Goal: Information Seeking & Learning: Learn about a topic

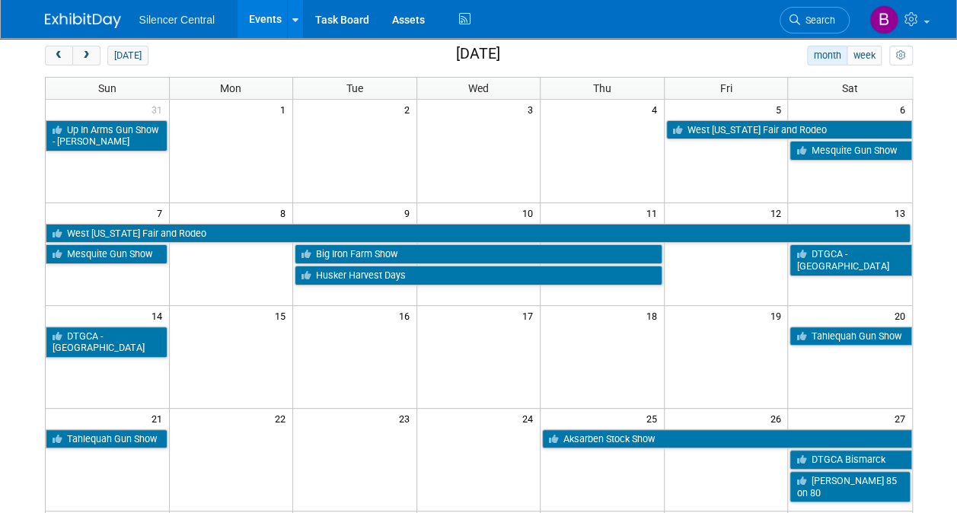
scroll to position [60, 0]
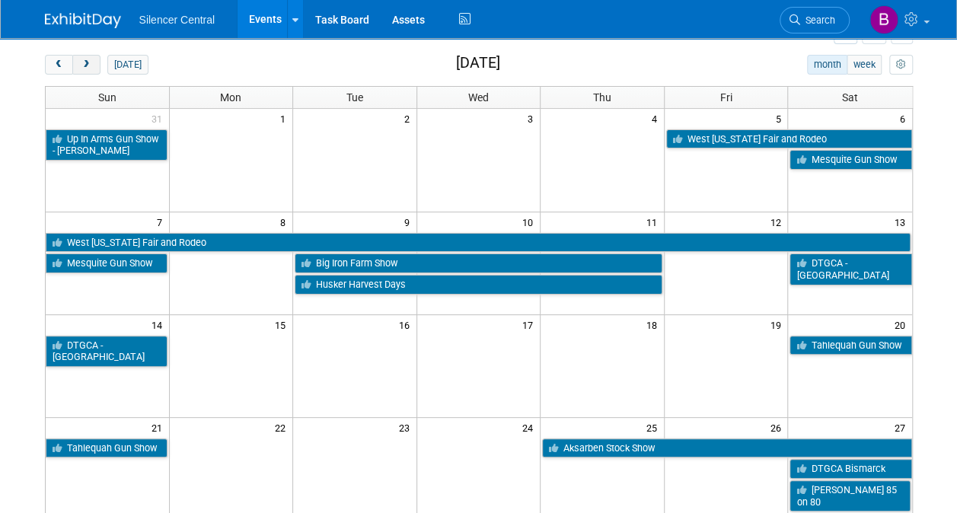
click at [88, 62] on span "next" at bounding box center [86, 65] width 11 height 10
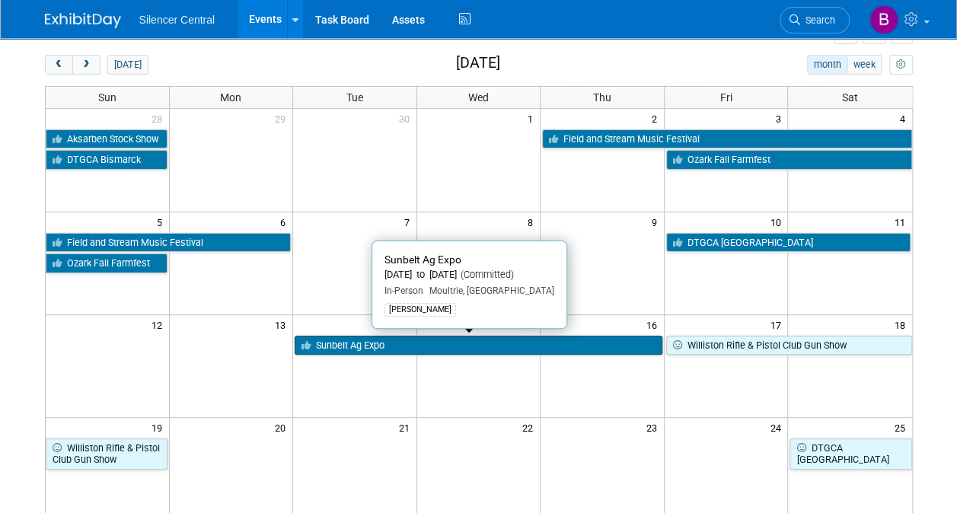
click at [432, 338] on link "Sunbelt Ag Expo" at bounding box center [479, 346] width 368 height 20
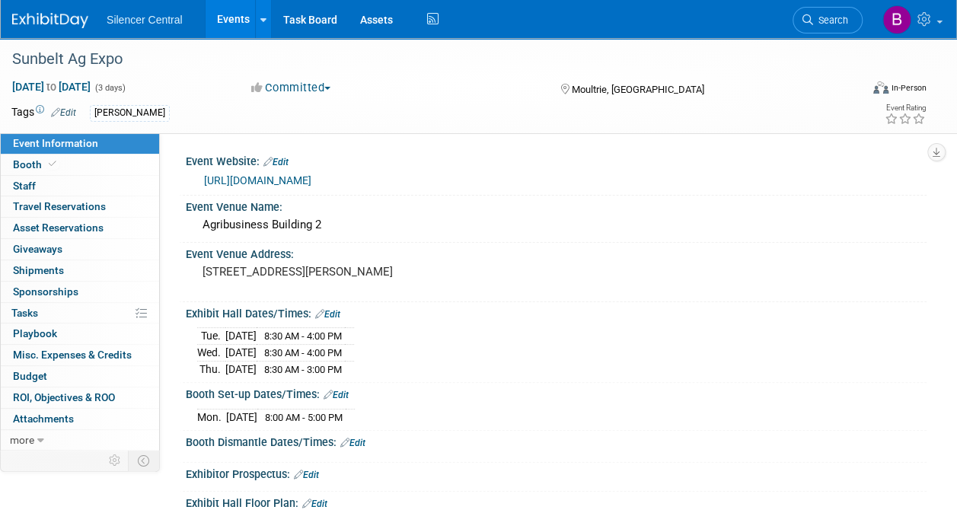
click at [306, 176] on link "https://sunbeltexpo.com/" at bounding box center [257, 180] width 107 height 12
click at [70, 15] on img at bounding box center [50, 20] width 76 height 15
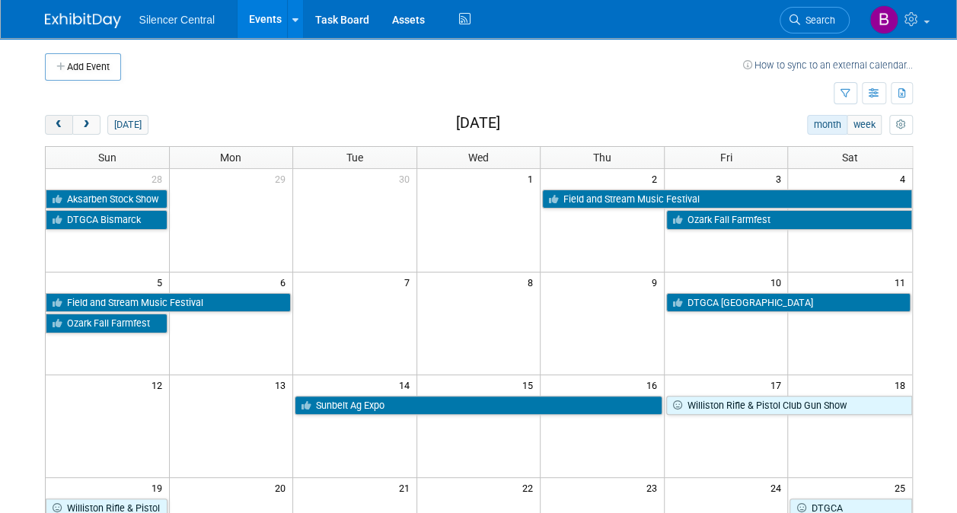
click at [56, 120] on span "prev" at bounding box center [58, 125] width 11 height 10
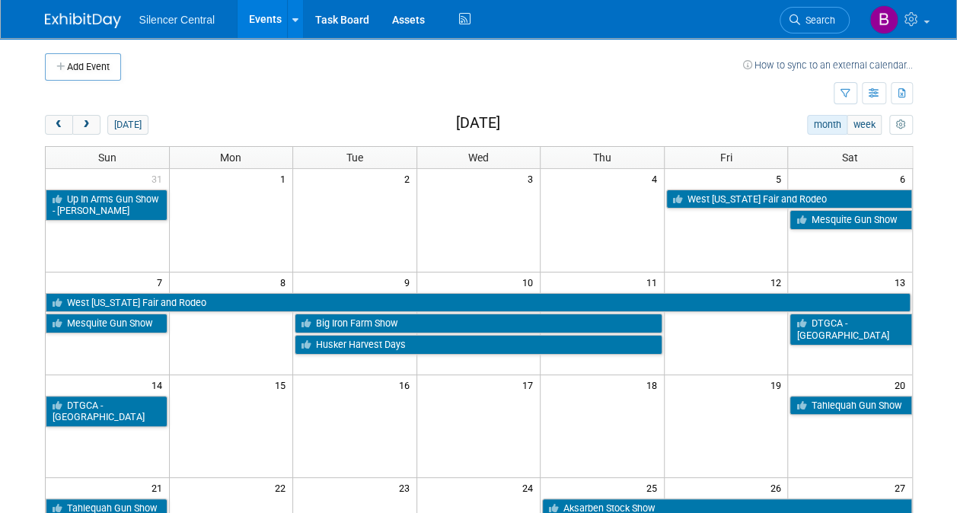
scroll to position [381, 0]
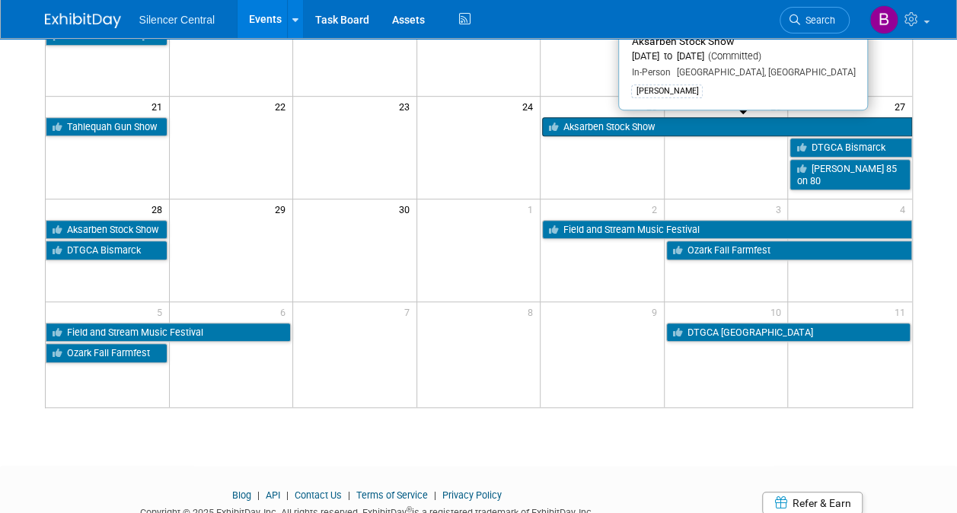
click at [650, 126] on link "Aksarben Stock Show" at bounding box center [726, 127] width 369 height 20
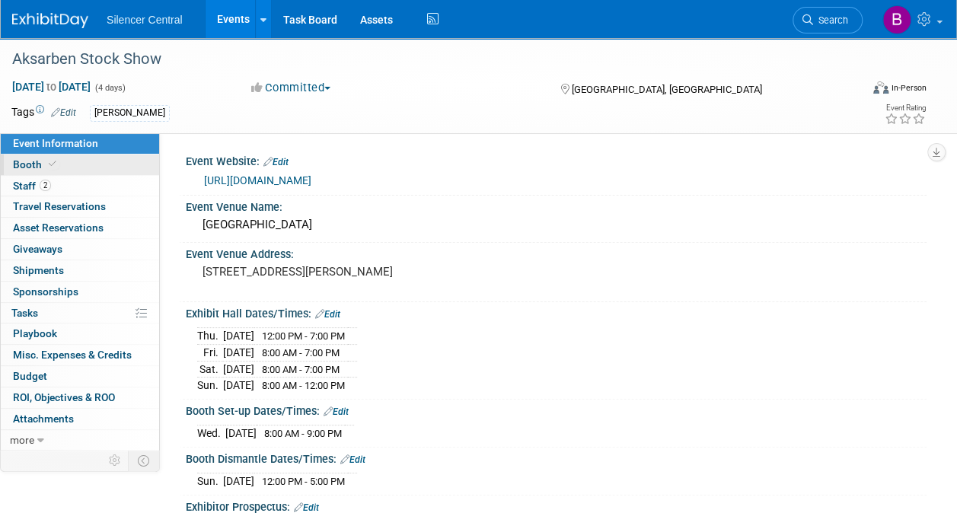
click at [97, 161] on link "Booth" at bounding box center [80, 165] width 158 height 21
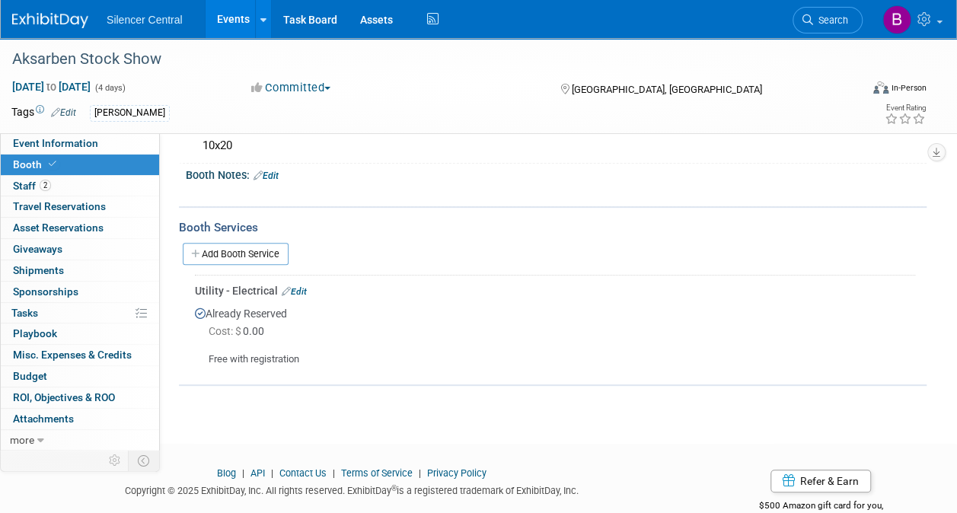
scroll to position [161, 0]
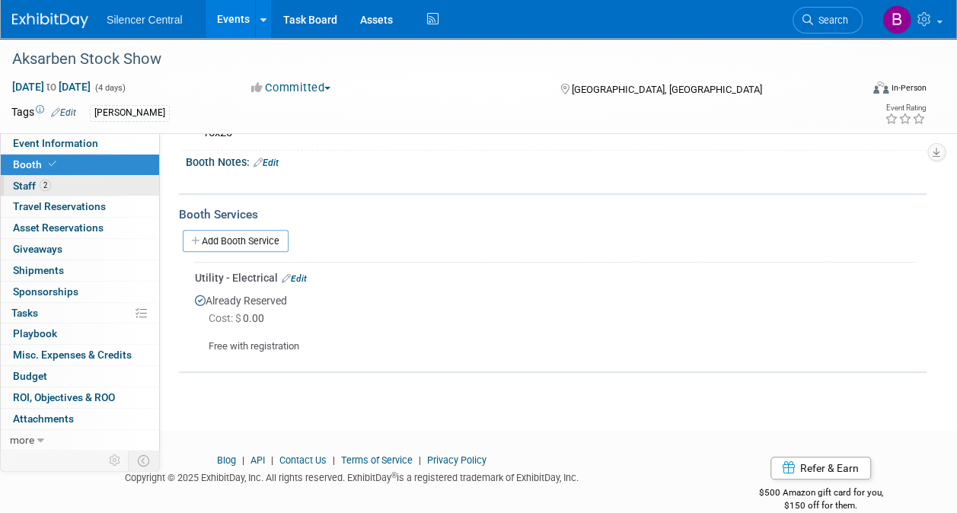
click at [130, 176] on link "2 Staff 2" at bounding box center [80, 186] width 158 height 21
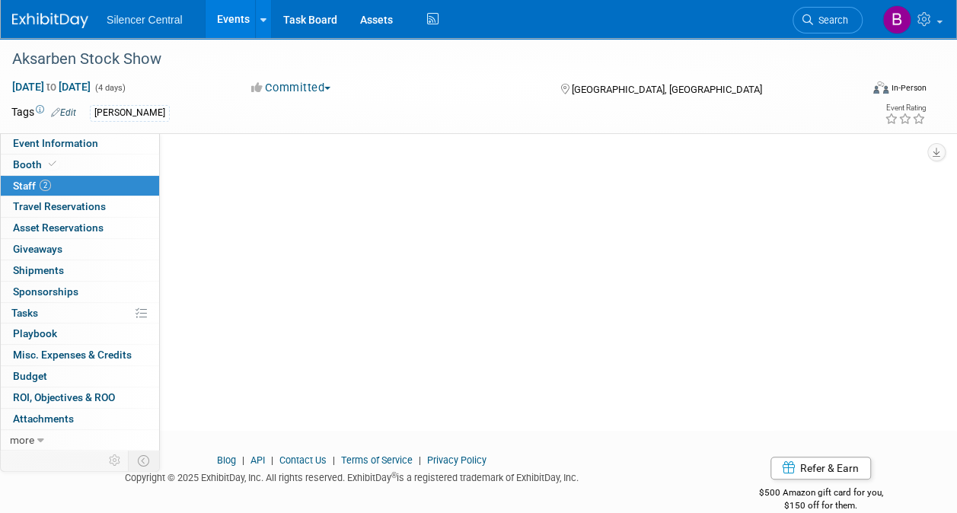
scroll to position [0, 0]
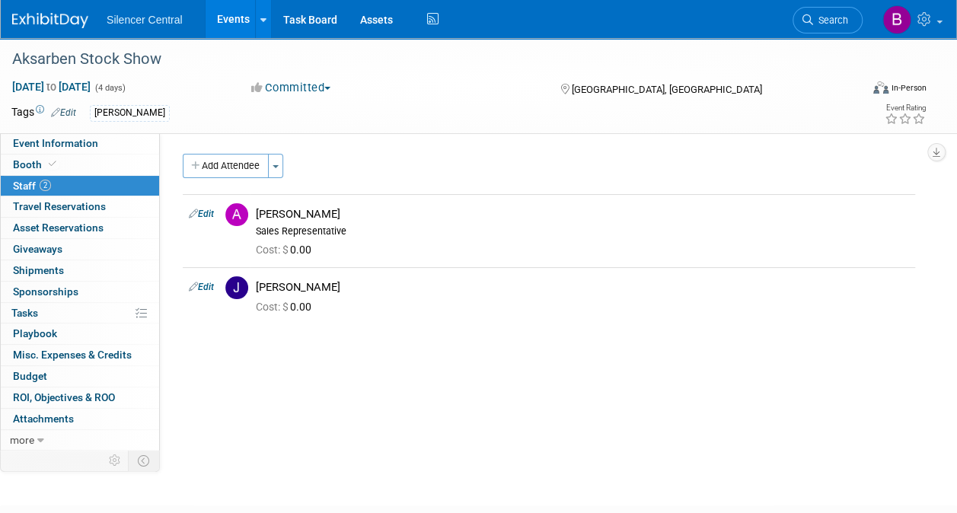
click at [119, 131] on div "Aksarben Stock Show Sep 25, 2025 to Sep 28, 2025 (4 days) Sep 25, 2025 to Sep 2…" at bounding box center [478, 85] width 957 height 95
click at [118, 139] on link "Event Information" at bounding box center [80, 143] width 158 height 21
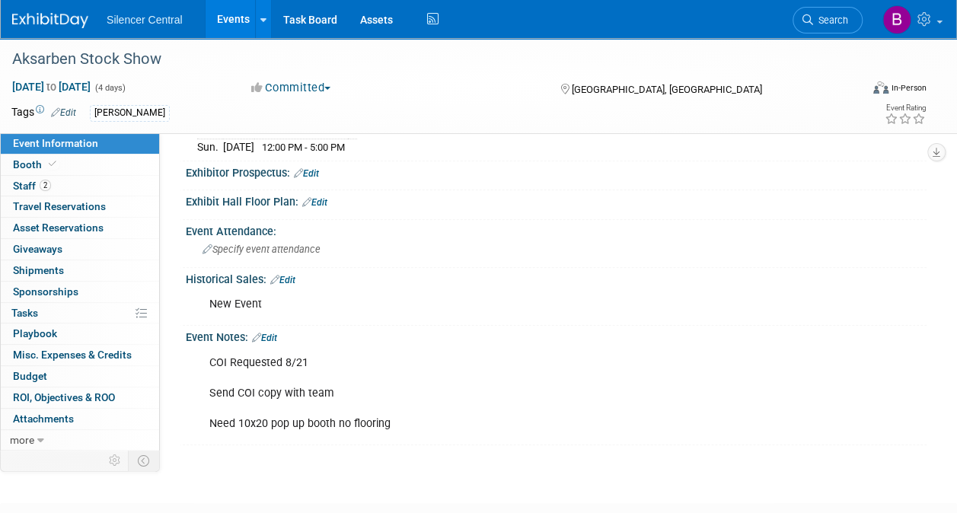
scroll to position [335, 0]
click at [46, 23] on img at bounding box center [50, 20] width 76 height 15
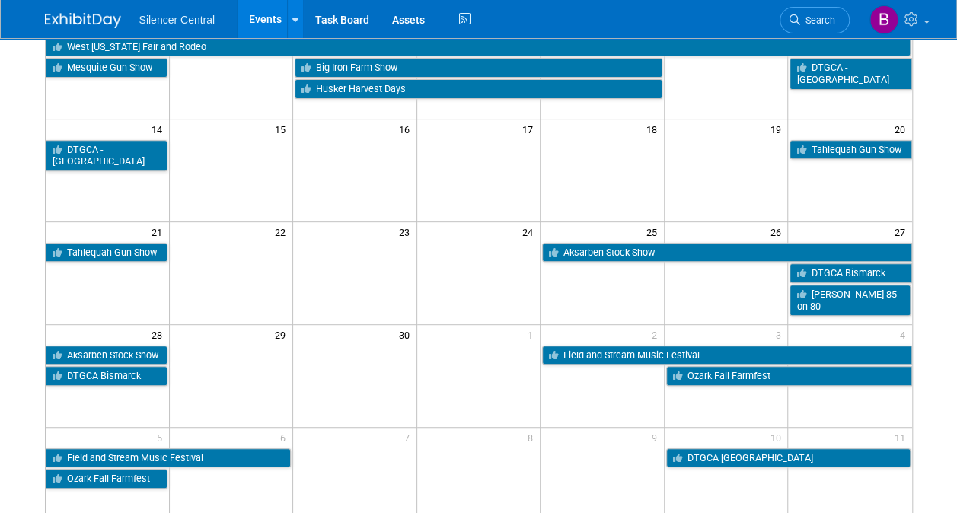
scroll to position [257, 0]
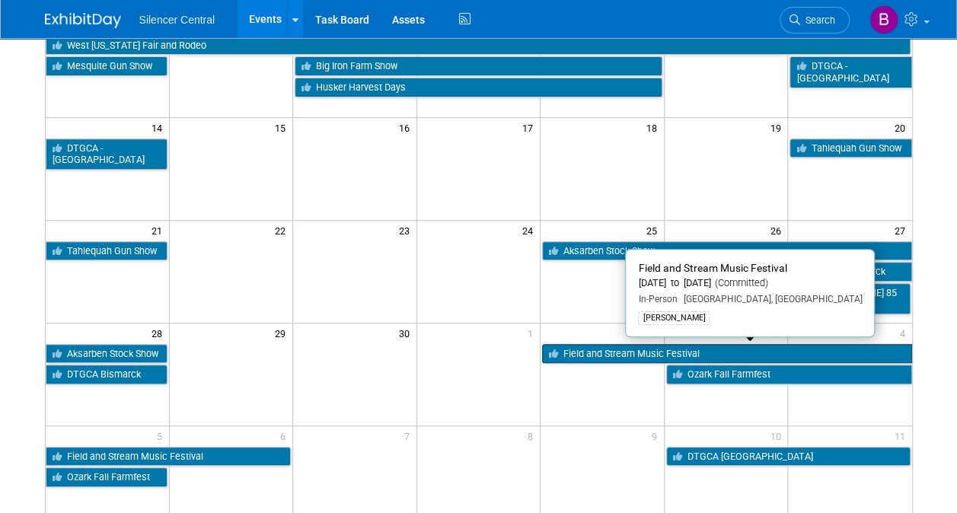
click at [557, 352] on icon at bounding box center [556, 355] width 14 height 10
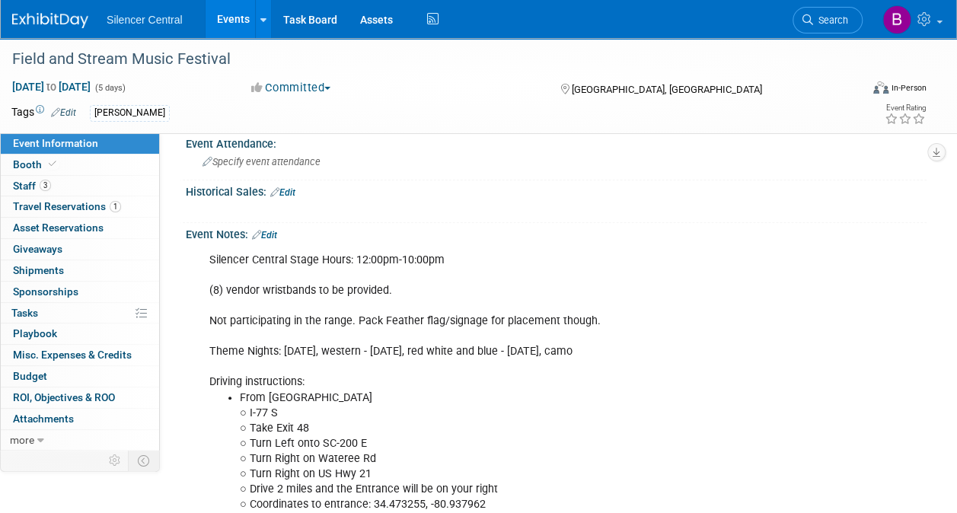
scroll to position [372, 0]
click at [137, 186] on link "3 Staff 3" at bounding box center [80, 186] width 158 height 21
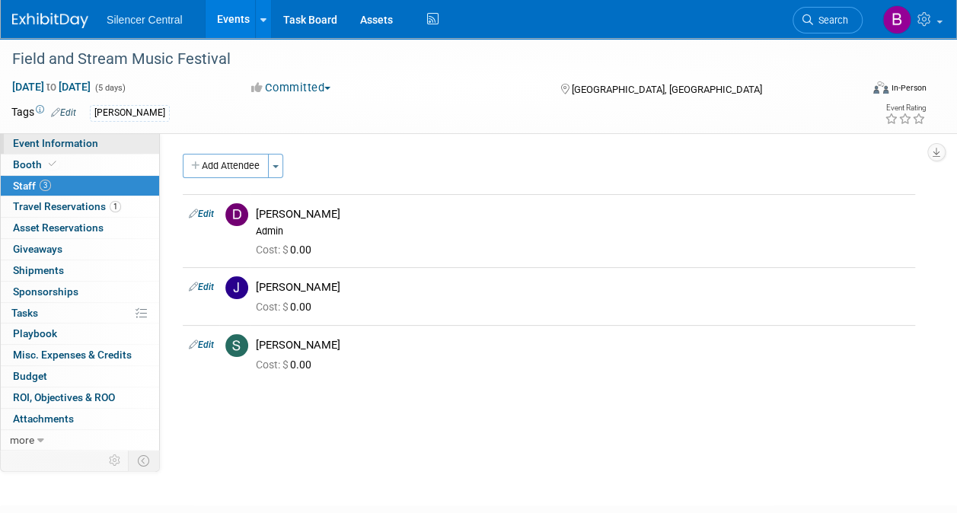
click at [128, 144] on link "Event Information" at bounding box center [80, 143] width 158 height 21
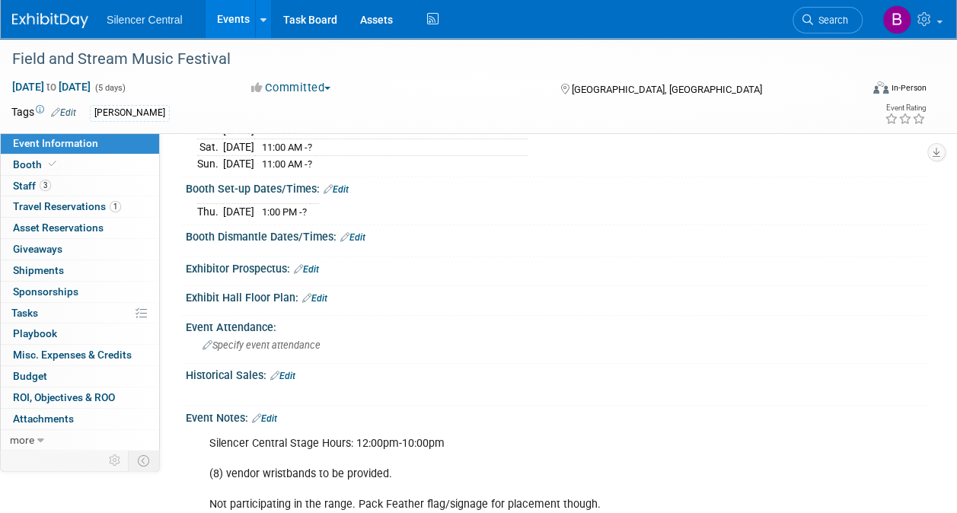
scroll to position [189, 0]
click at [82, 164] on link "Booth" at bounding box center [80, 165] width 158 height 21
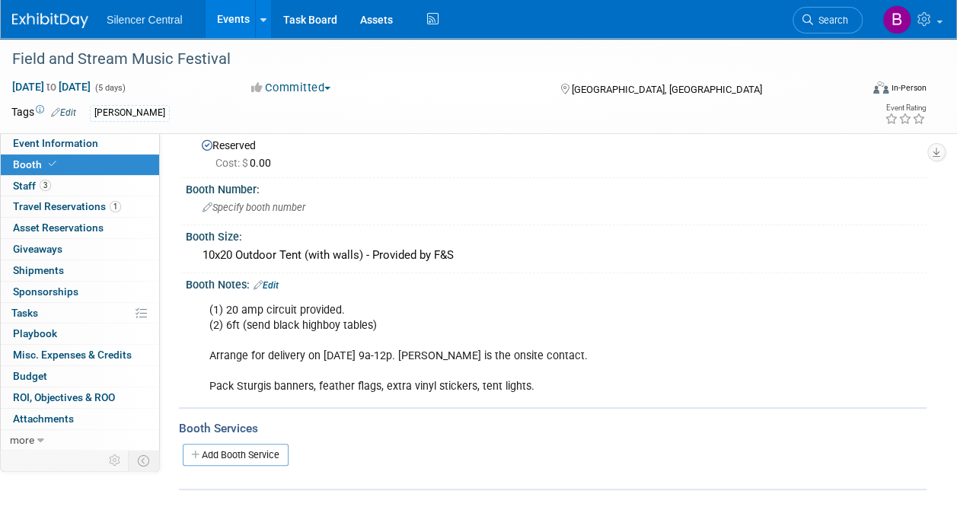
scroll to position [39, 0]
click at [49, 18] on img at bounding box center [50, 20] width 76 height 15
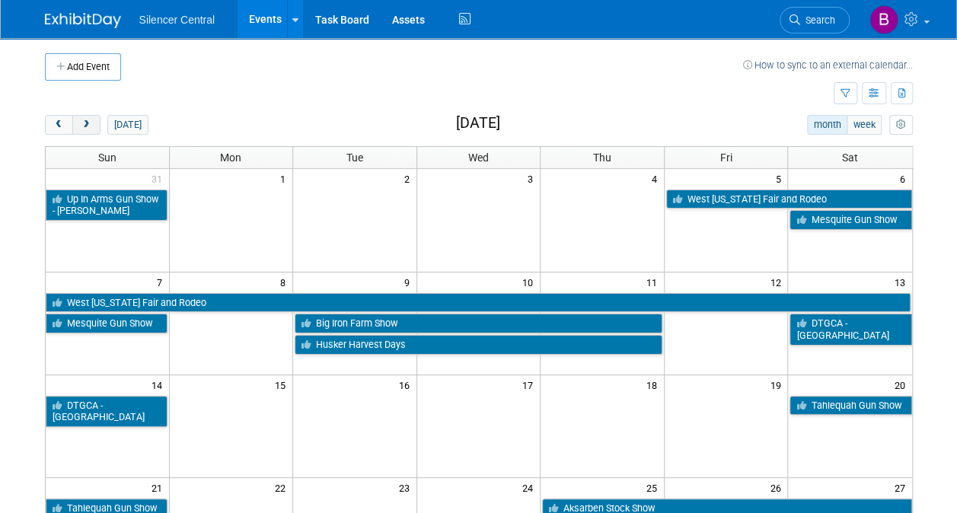
click at [78, 125] on button "next" at bounding box center [86, 125] width 28 height 20
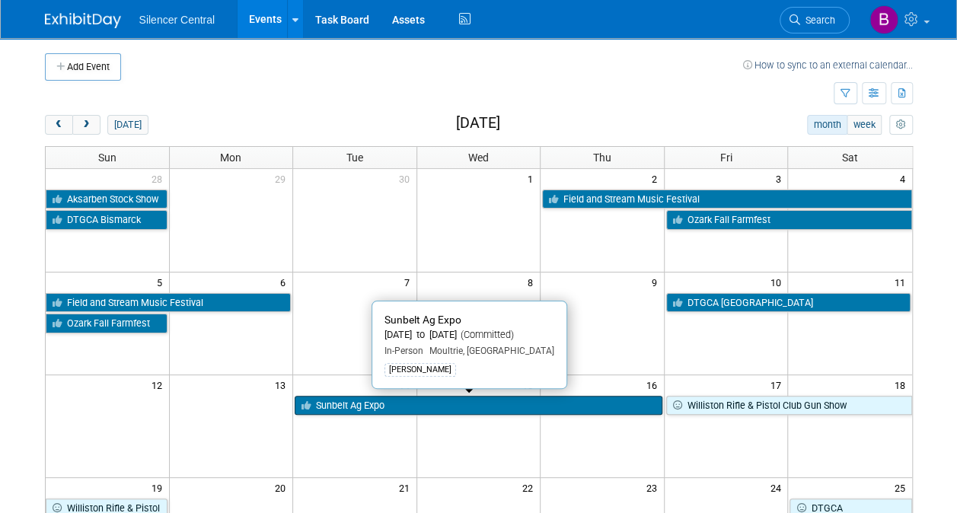
click at [500, 409] on link "Sunbelt Ag Expo" at bounding box center [479, 406] width 368 height 20
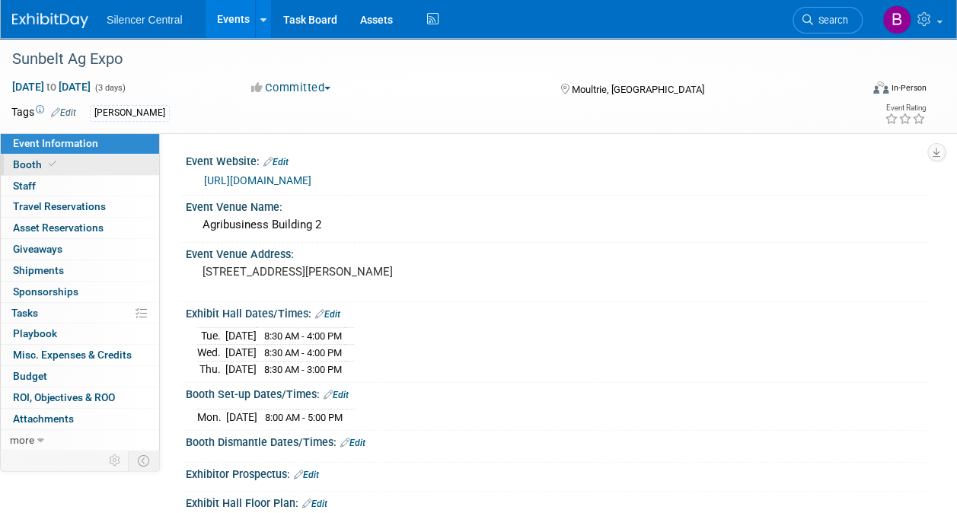
click at [106, 168] on link "Booth" at bounding box center [80, 165] width 158 height 21
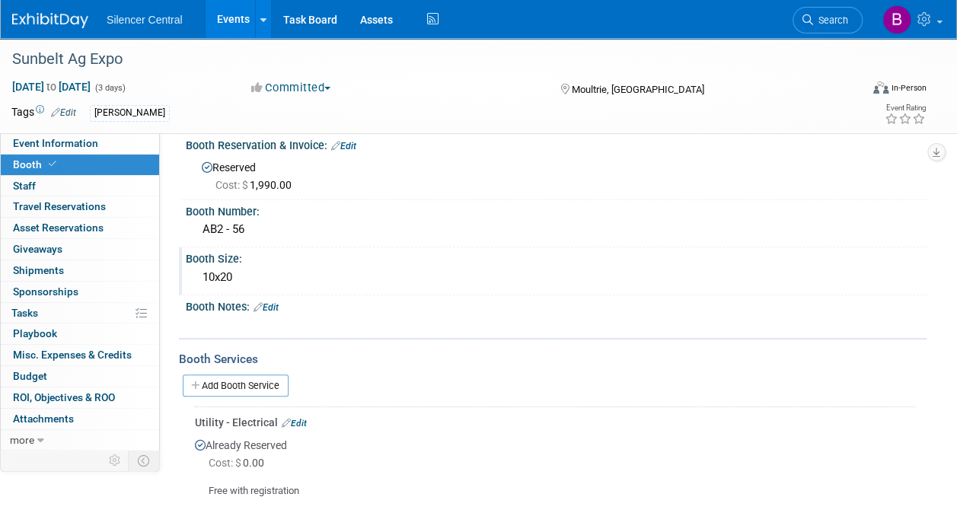
scroll to position [14, 0]
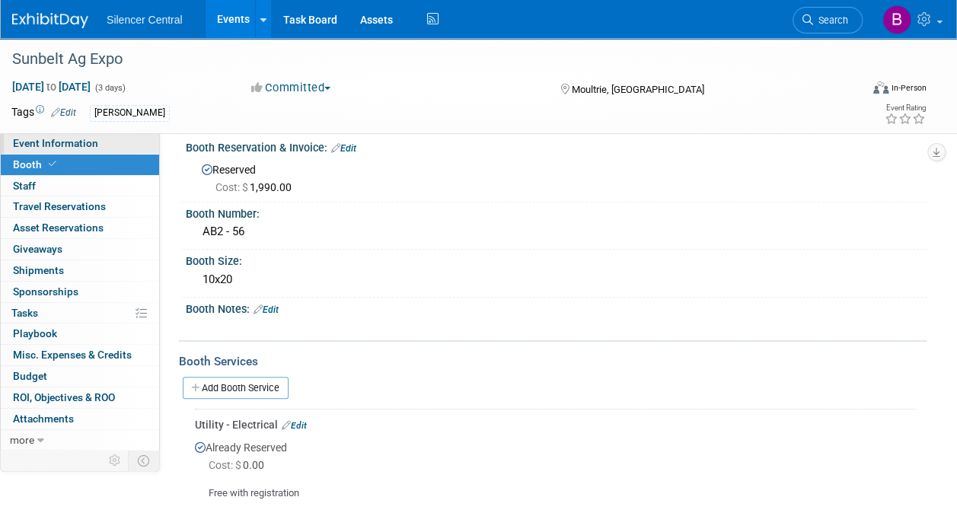
click at [38, 134] on link "Event Information" at bounding box center [80, 143] width 158 height 21
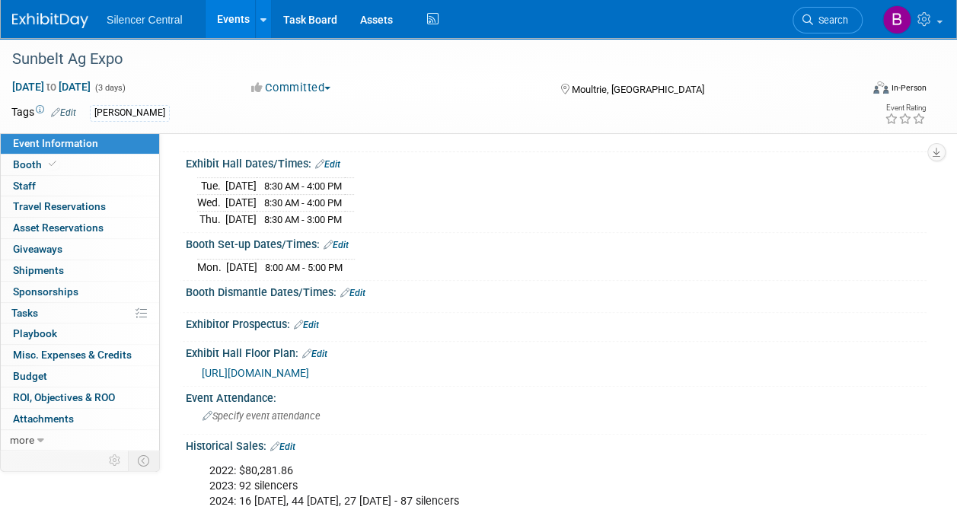
scroll to position [0, 0]
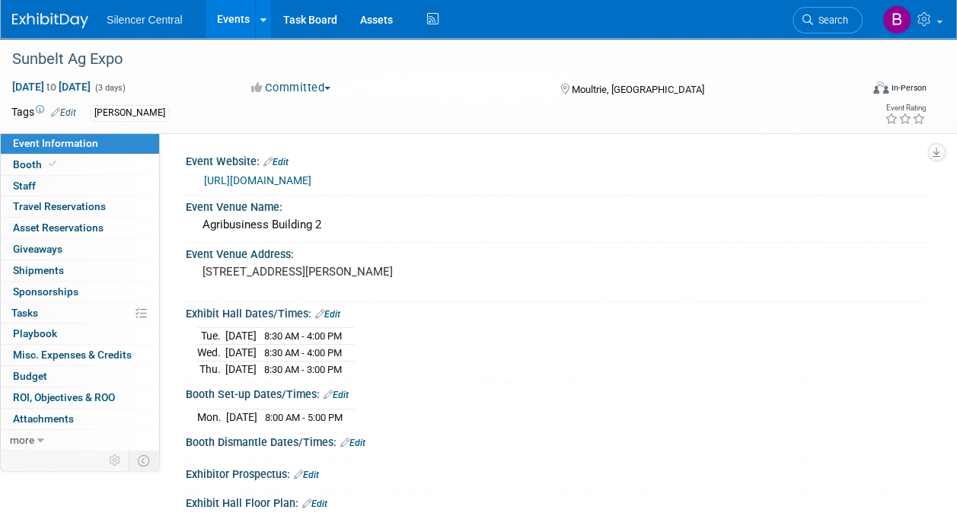
click at [52, 26] on img at bounding box center [50, 20] width 76 height 15
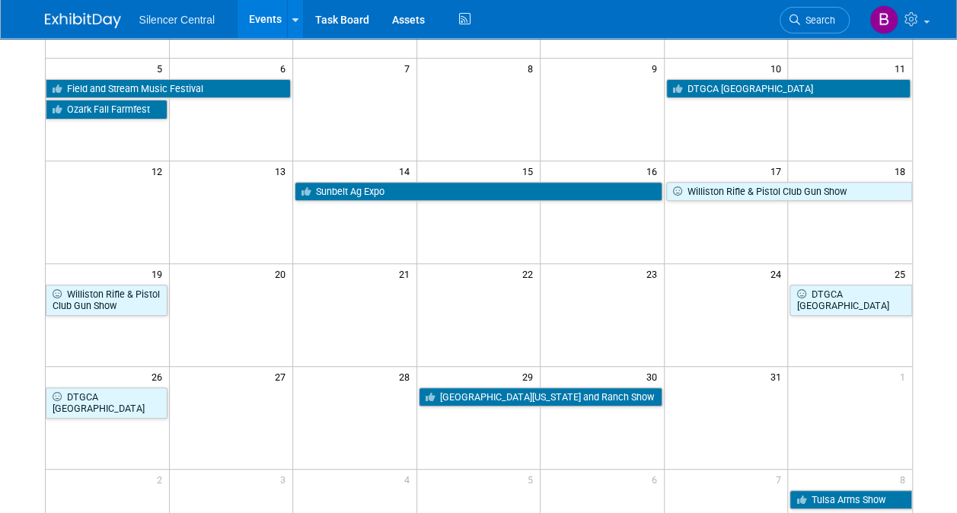
scroll to position [203, 0]
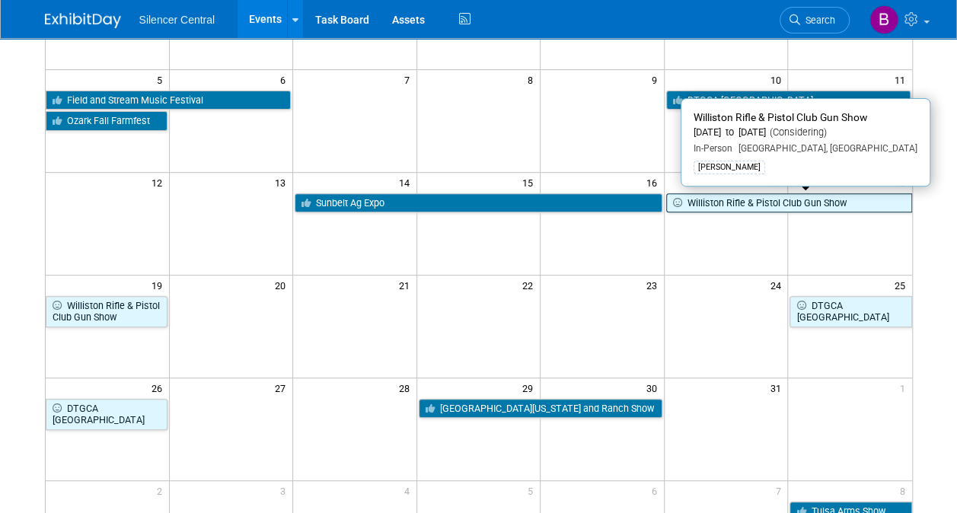
click at [701, 205] on link "Williston Rifle & Pistol Club Gun Show" at bounding box center [789, 203] width 246 height 20
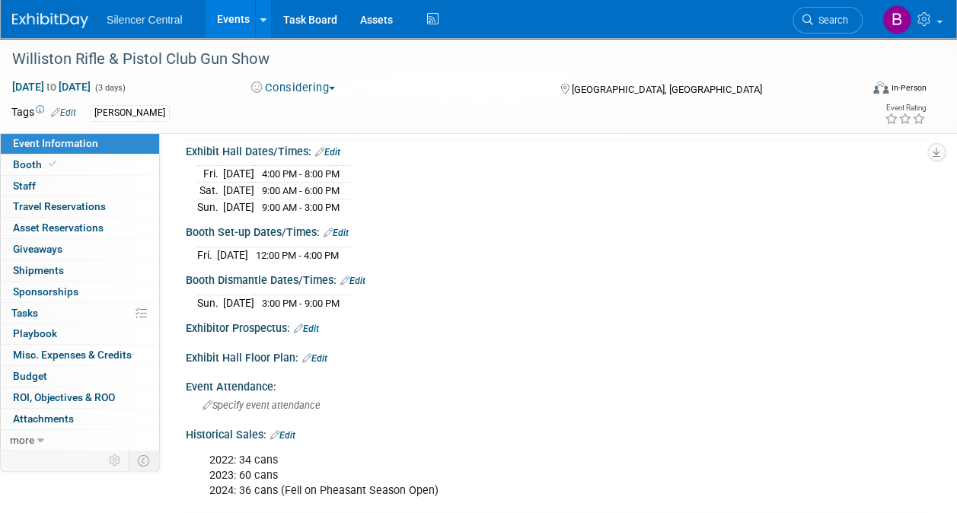
scroll to position [158, 0]
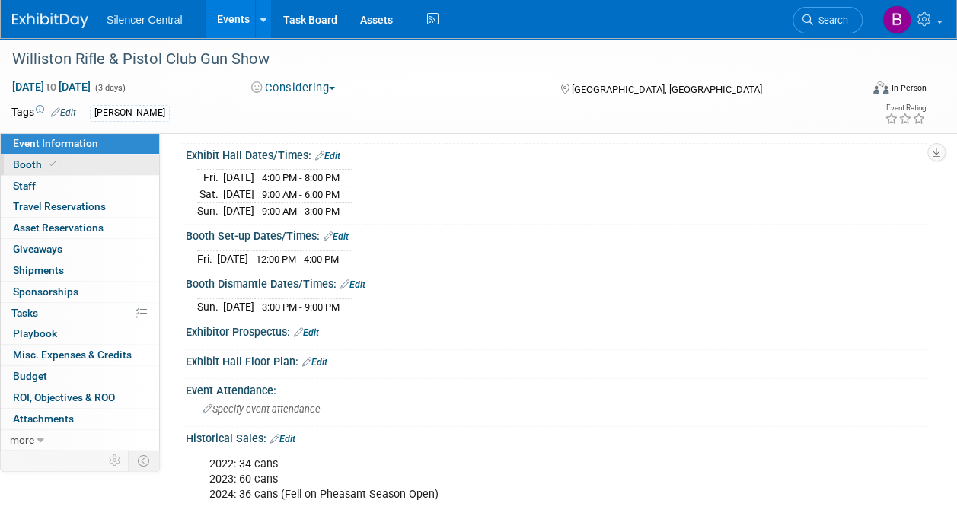
click at [64, 166] on link "Booth" at bounding box center [80, 165] width 158 height 21
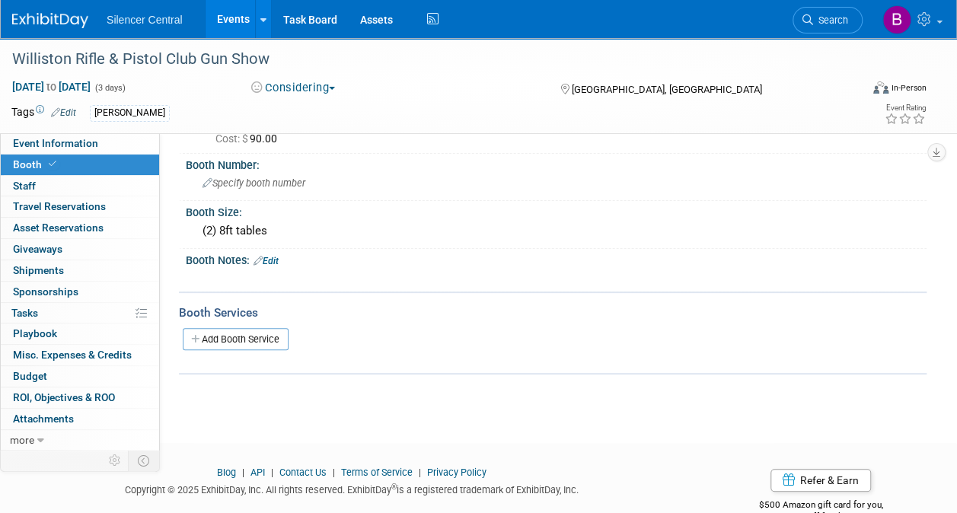
scroll to position [0, 0]
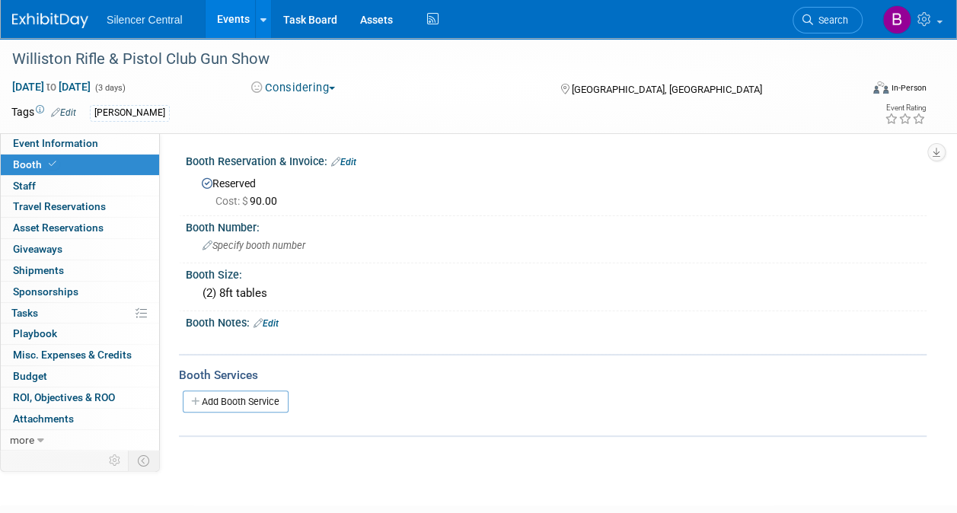
click at [54, 19] on img at bounding box center [50, 20] width 76 height 15
